Goal: Complete application form: Complete application form

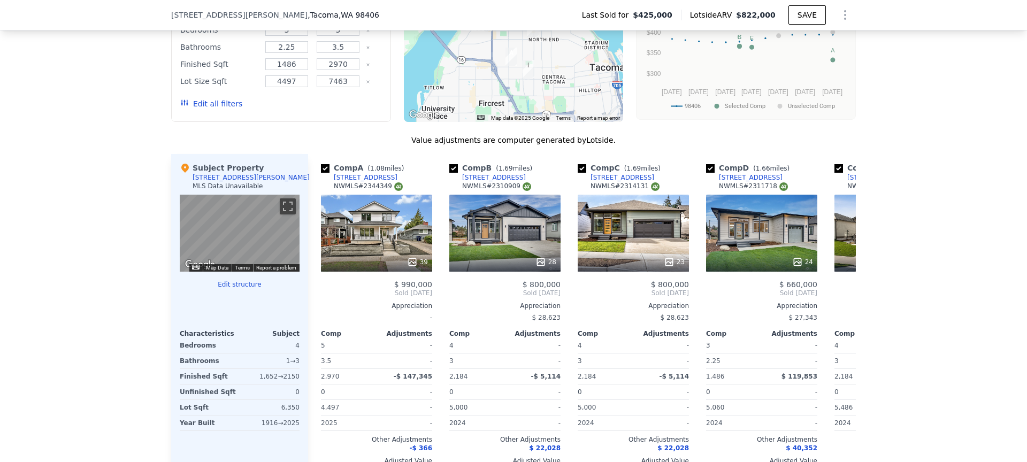
scroll to position [1051, 0]
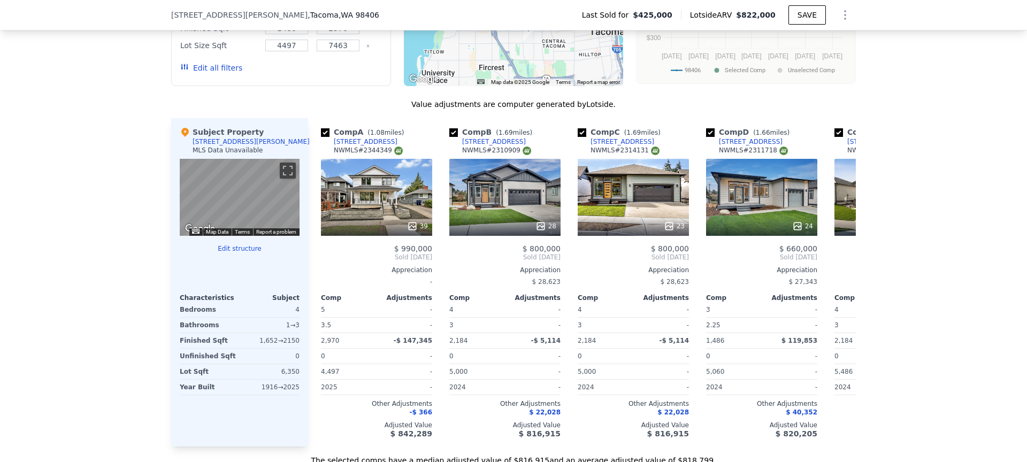
click at [242, 250] on button "Edit structure" at bounding box center [240, 249] width 120 height 9
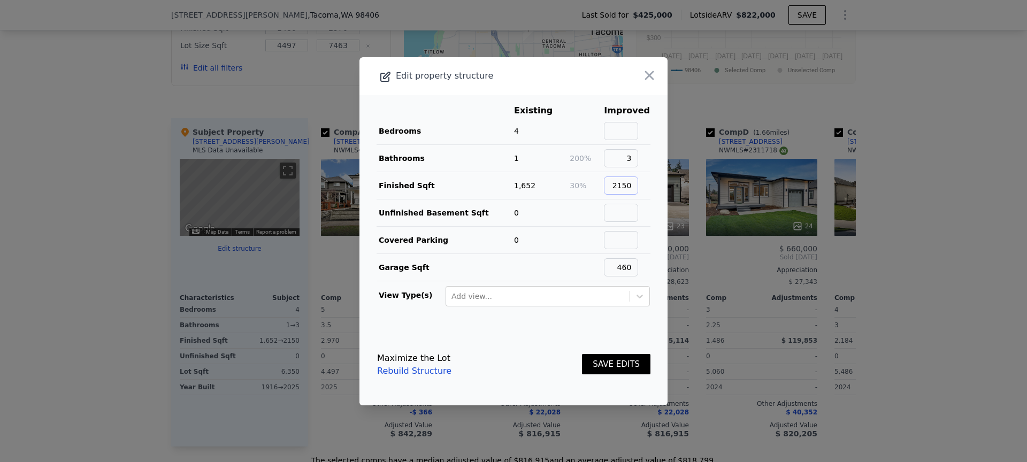
click at [629, 188] on input "2150" at bounding box center [621, 186] width 34 height 18
click at [638, 159] on input "3" at bounding box center [621, 158] width 34 height 18
type input "2"
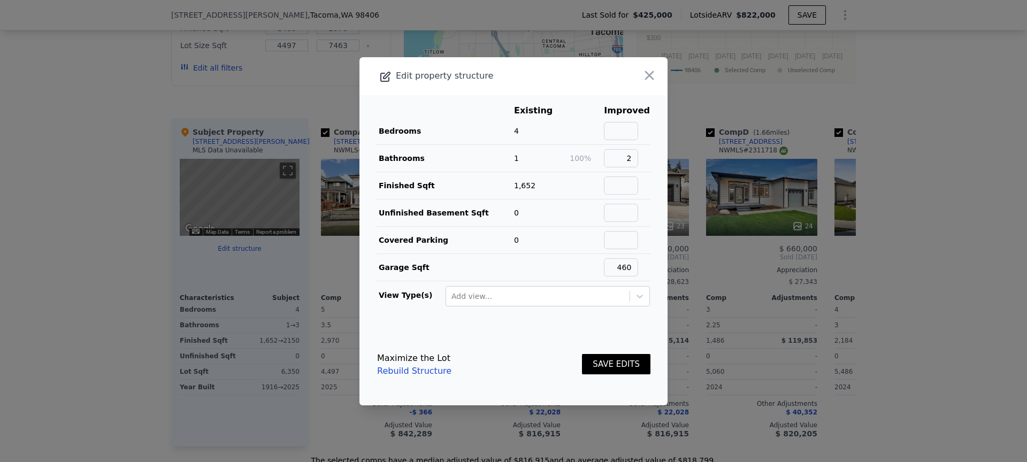
click at [533, 245] on td "0" at bounding box center [542, 239] width 56 height 27
click at [638, 265] on input "460" at bounding box center [621, 267] width 34 height 18
click at [543, 328] on footer "Maximize the Lot Rebuild Structure SAVE EDITS" at bounding box center [514, 364] width 308 height 81
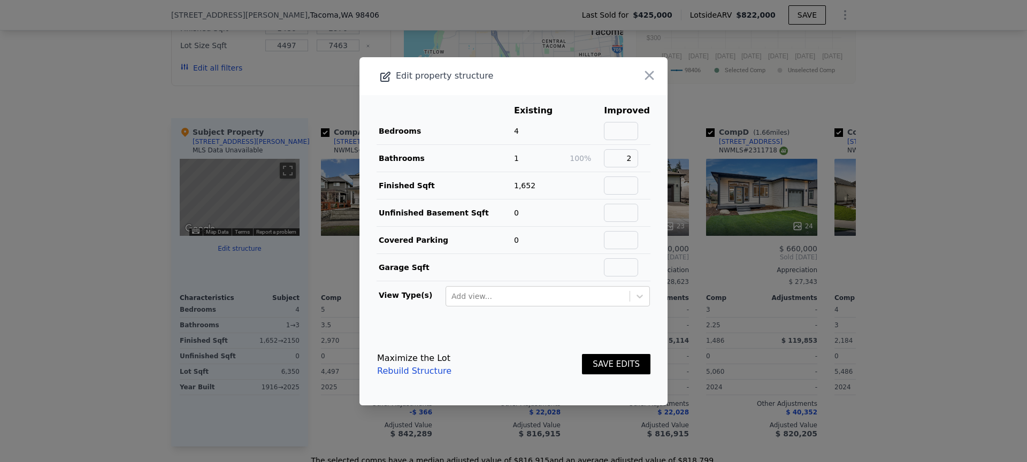
click at [623, 358] on button "SAVE EDITS" at bounding box center [616, 364] width 68 height 21
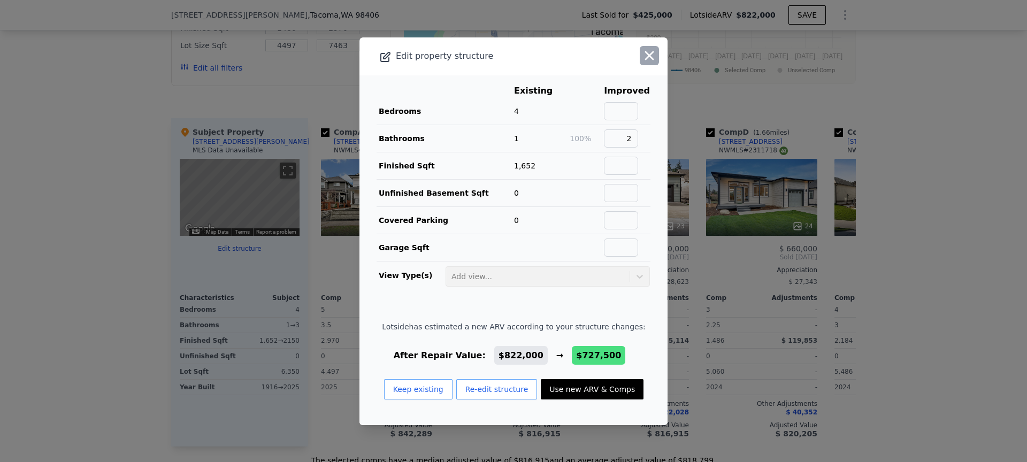
click at [649, 53] on icon "button" at bounding box center [649, 55] width 15 height 15
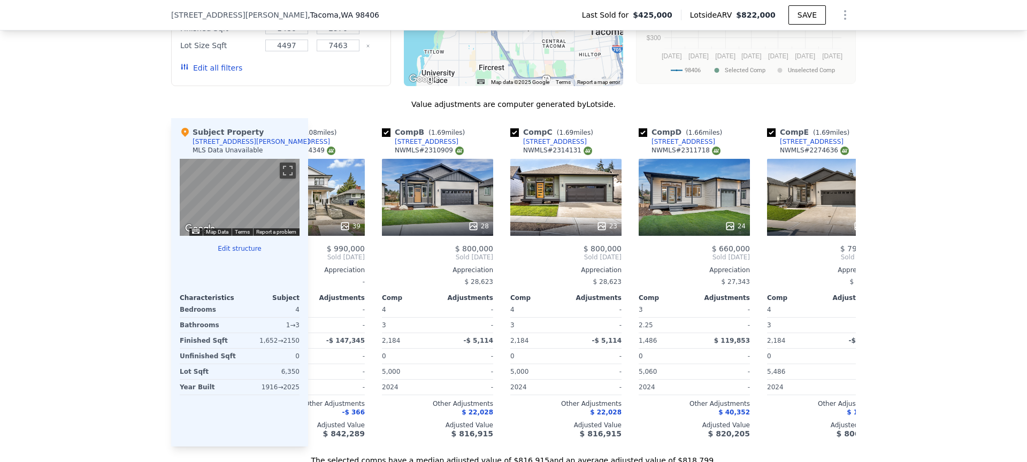
scroll to position [0, 0]
